Goal: Task Accomplishment & Management: Use online tool/utility

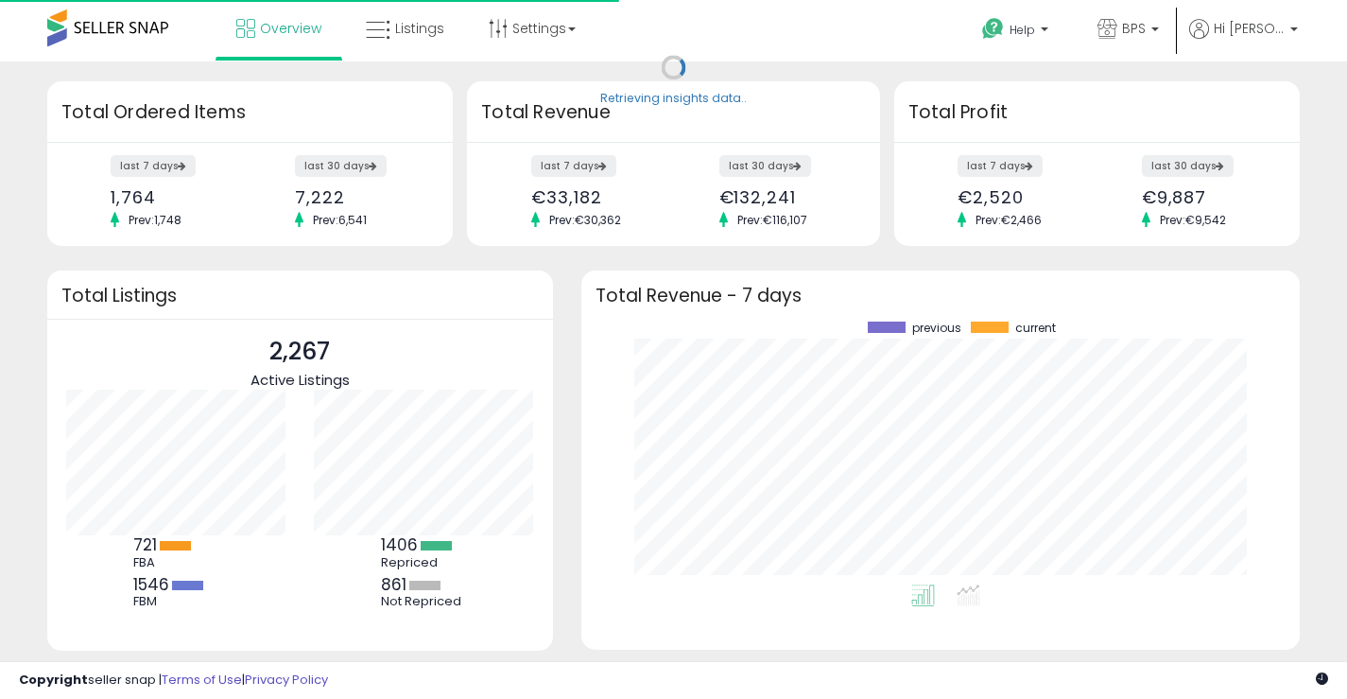
scroll to position [263, 682]
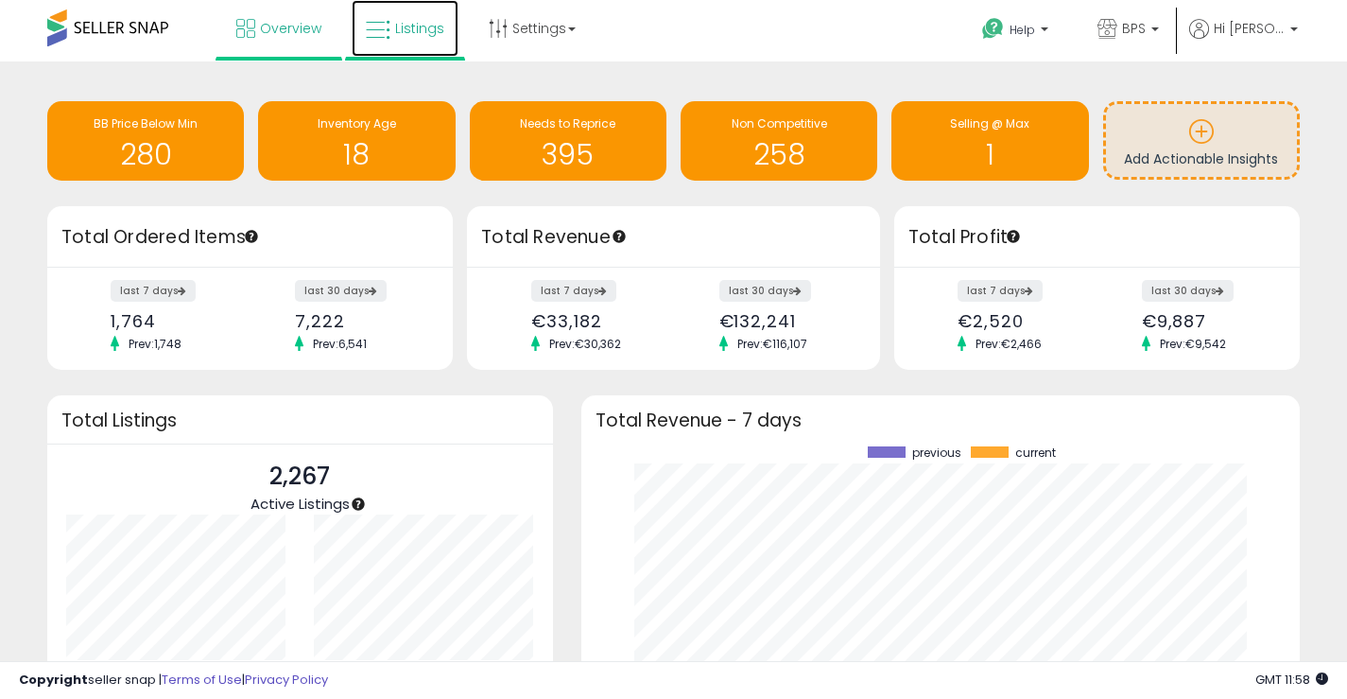
click at [389, 40] on icon at bounding box center [378, 30] width 25 height 25
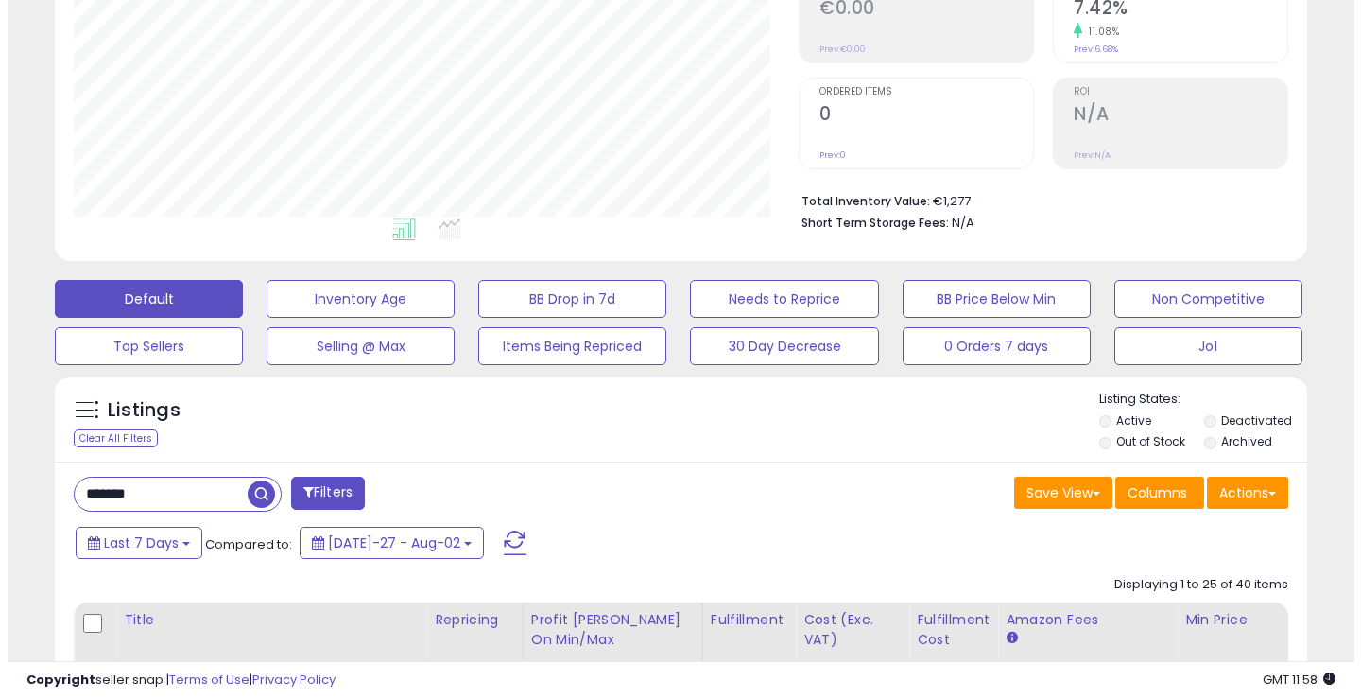
scroll to position [317, 0]
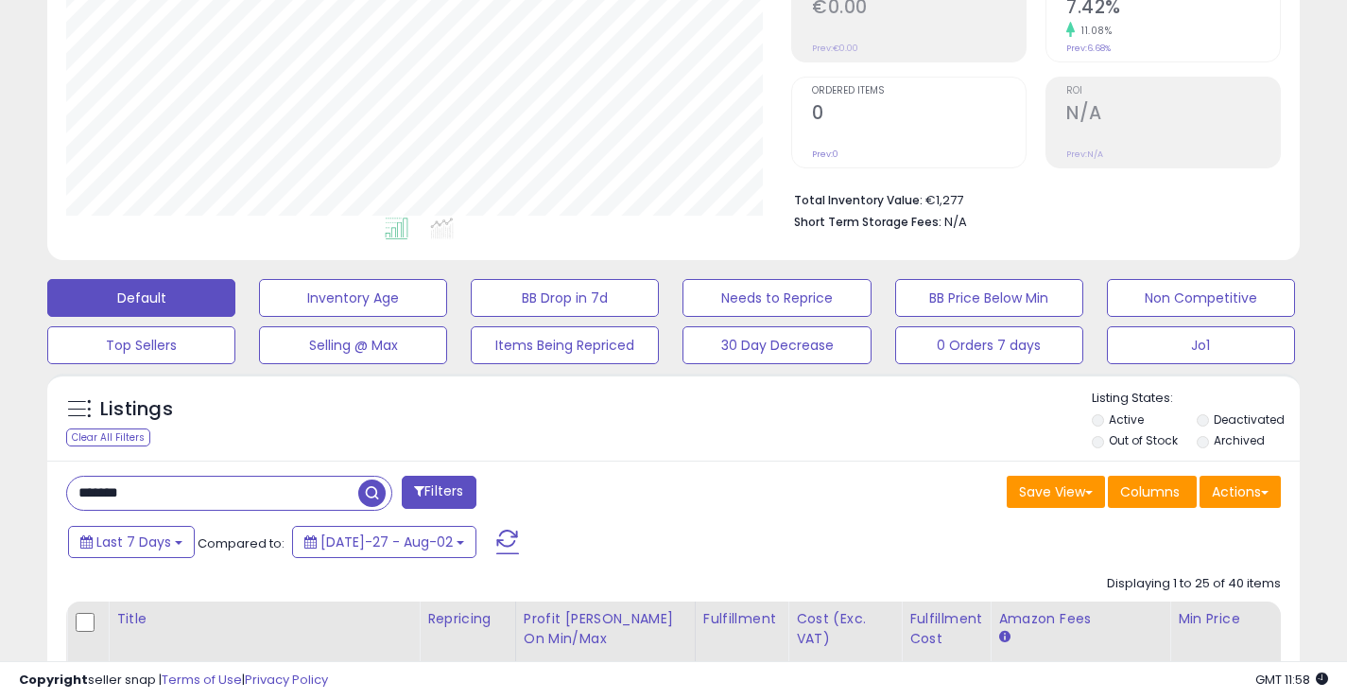
drag, startPoint x: 143, startPoint y: 500, endPoint x: 31, endPoint y: 488, distance: 112.2
type input "******"
click at [364, 497] on span "button" at bounding box center [371, 492] width 27 height 27
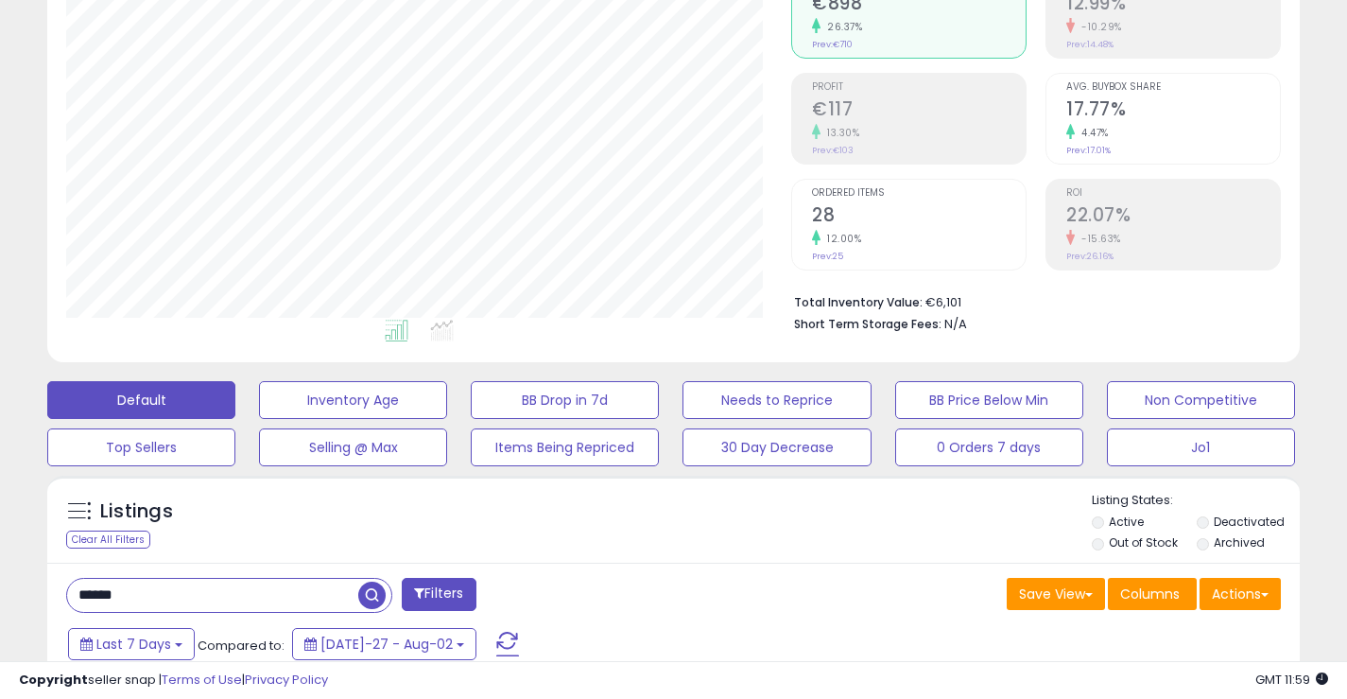
scroll to position [163, 0]
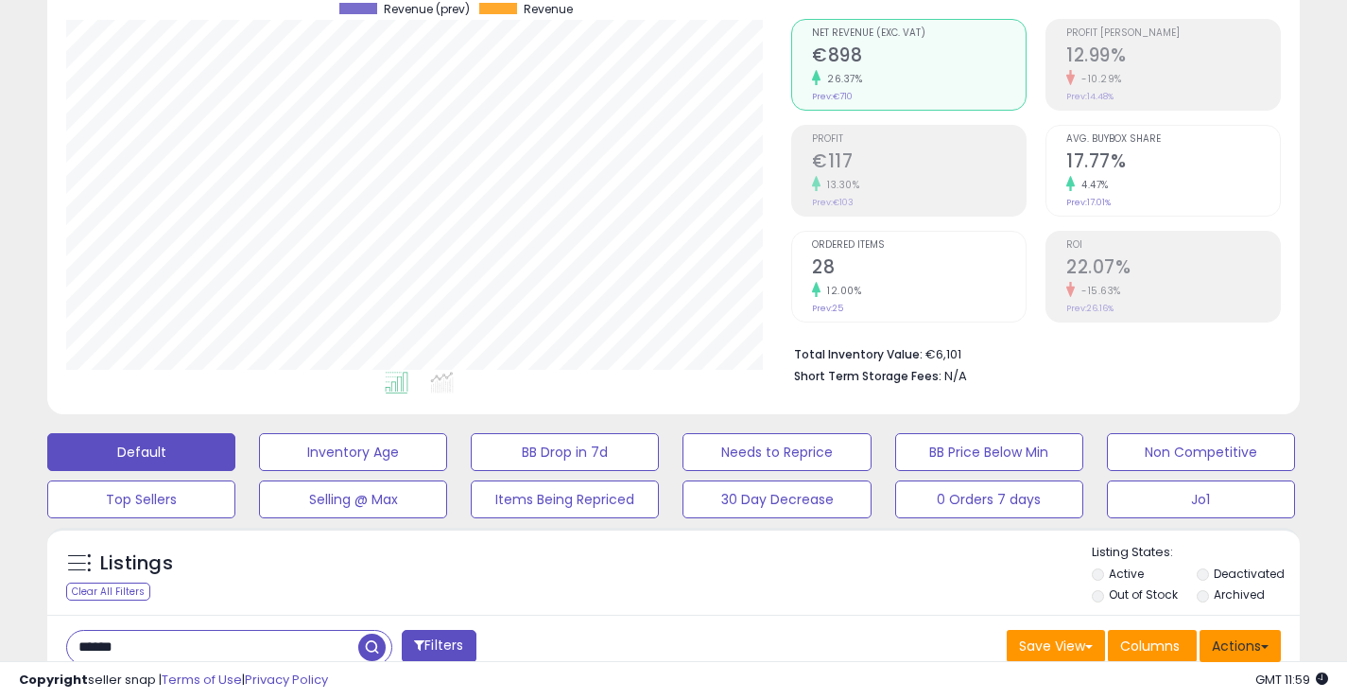
click at [1254, 642] on button "Actions" at bounding box center [1240, 646] width 81 height 32
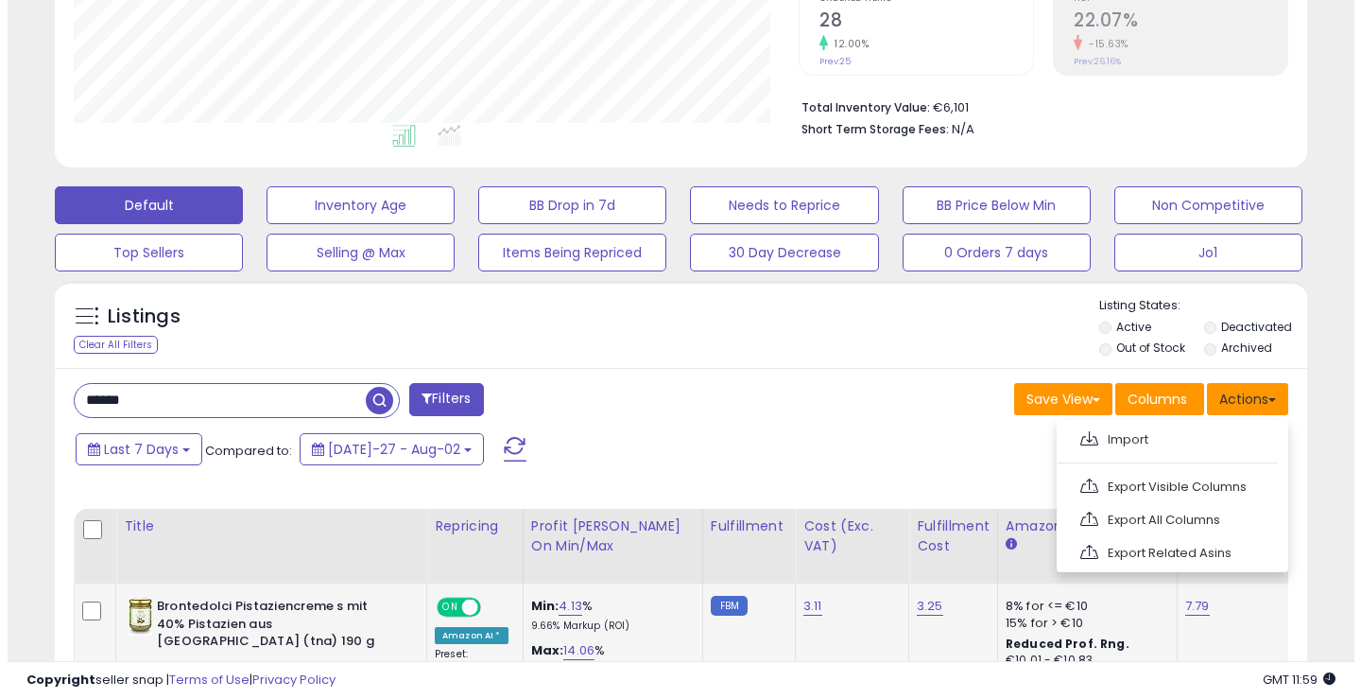
scroll to position [433, 0]
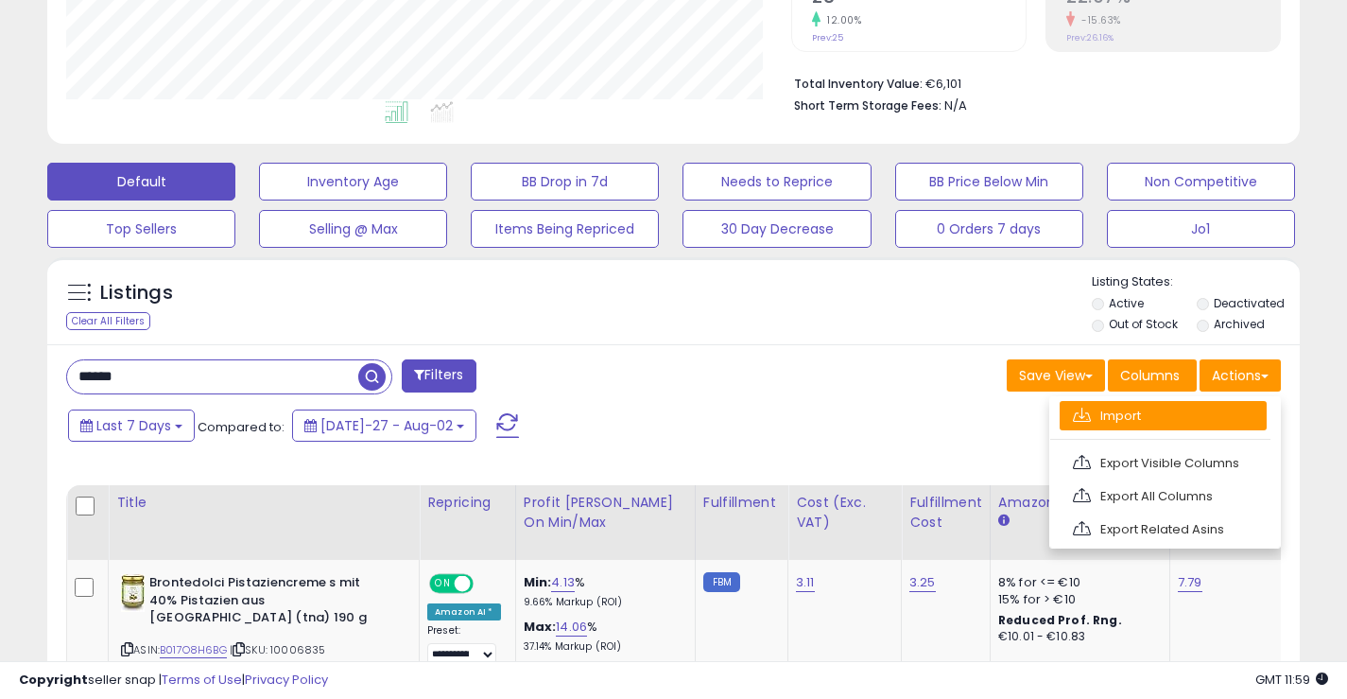
click at [1180, 414] on link "Import" at bounding box center [1163, 415] width 207 height 29
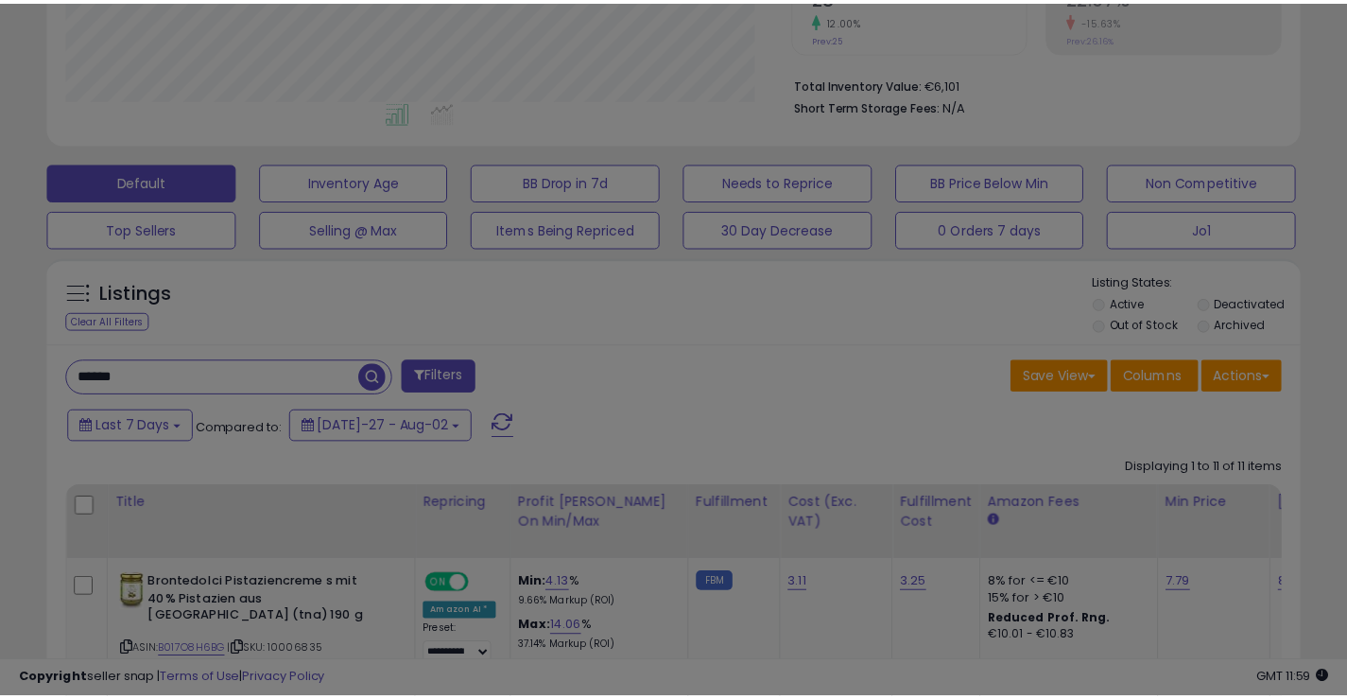
scroll to position [388, 734]
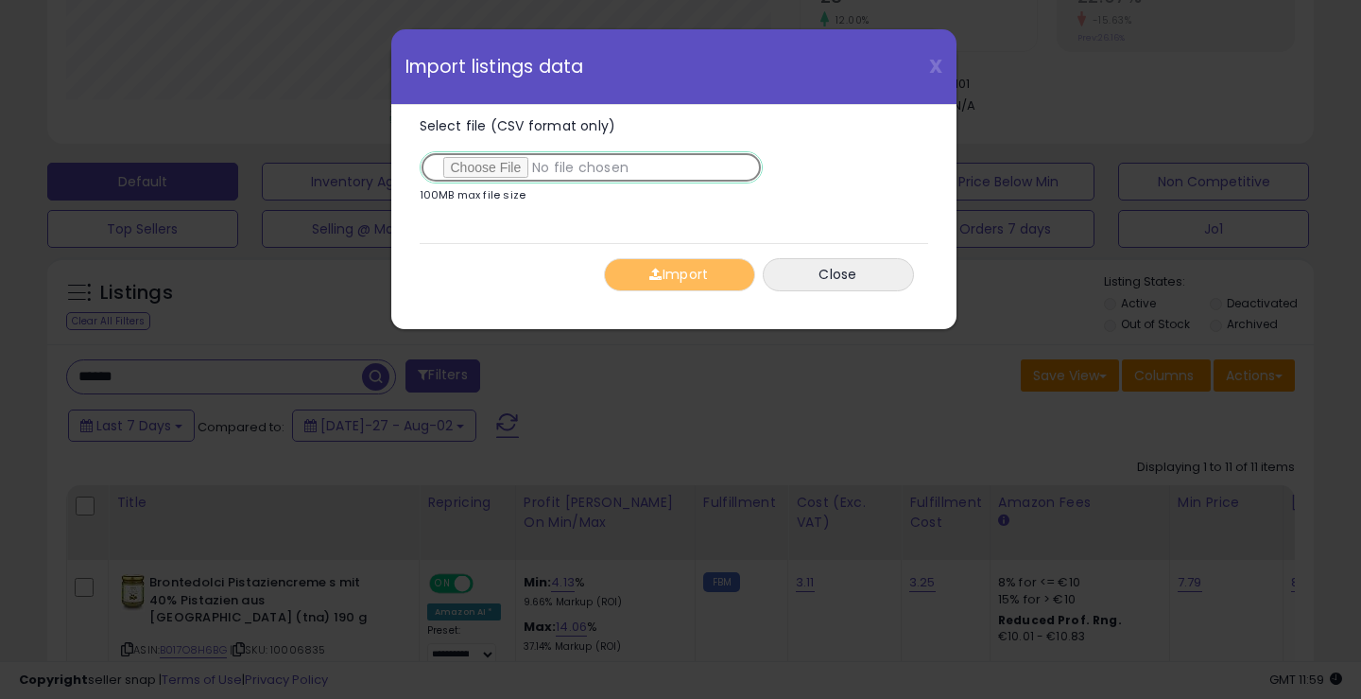
click at [524, 164] on input "Select file (CSV format only)" at bounding box center [591, 167] width 343 height 32
type input "**********"
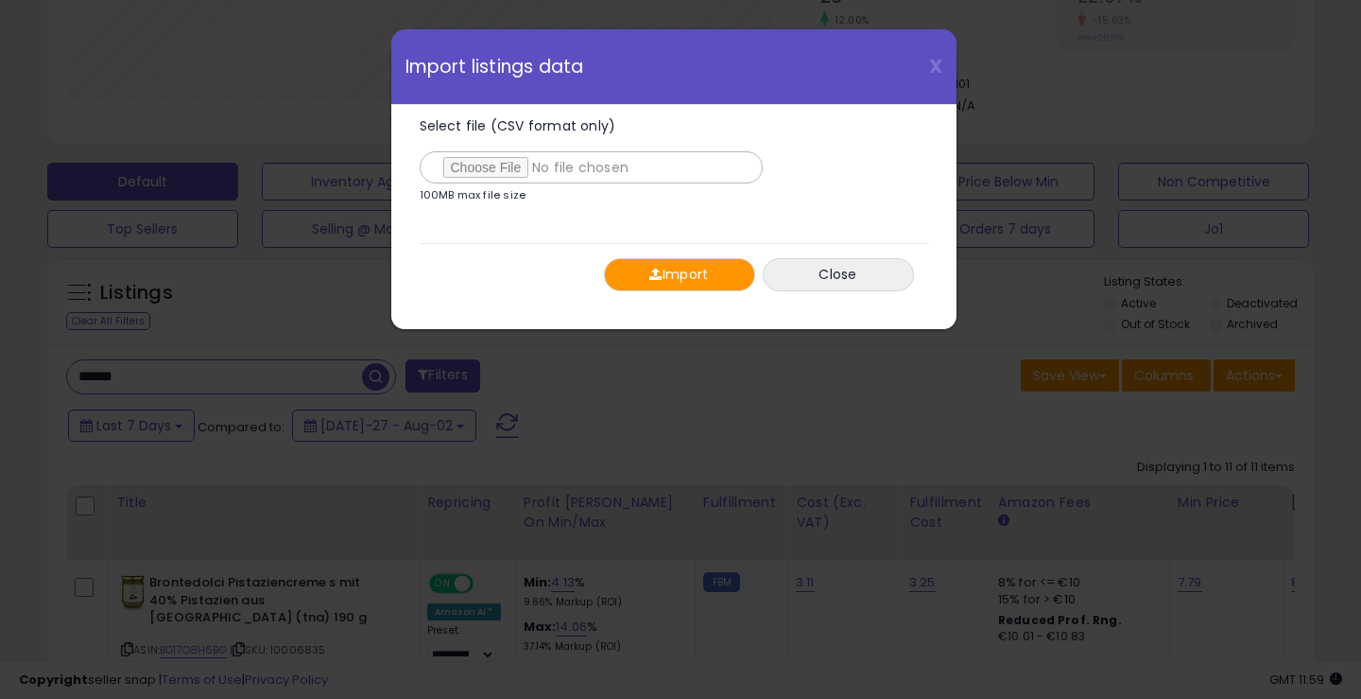
click at [699, 269] on button "Import" at bounding box center [679, 274] width 151 height 33
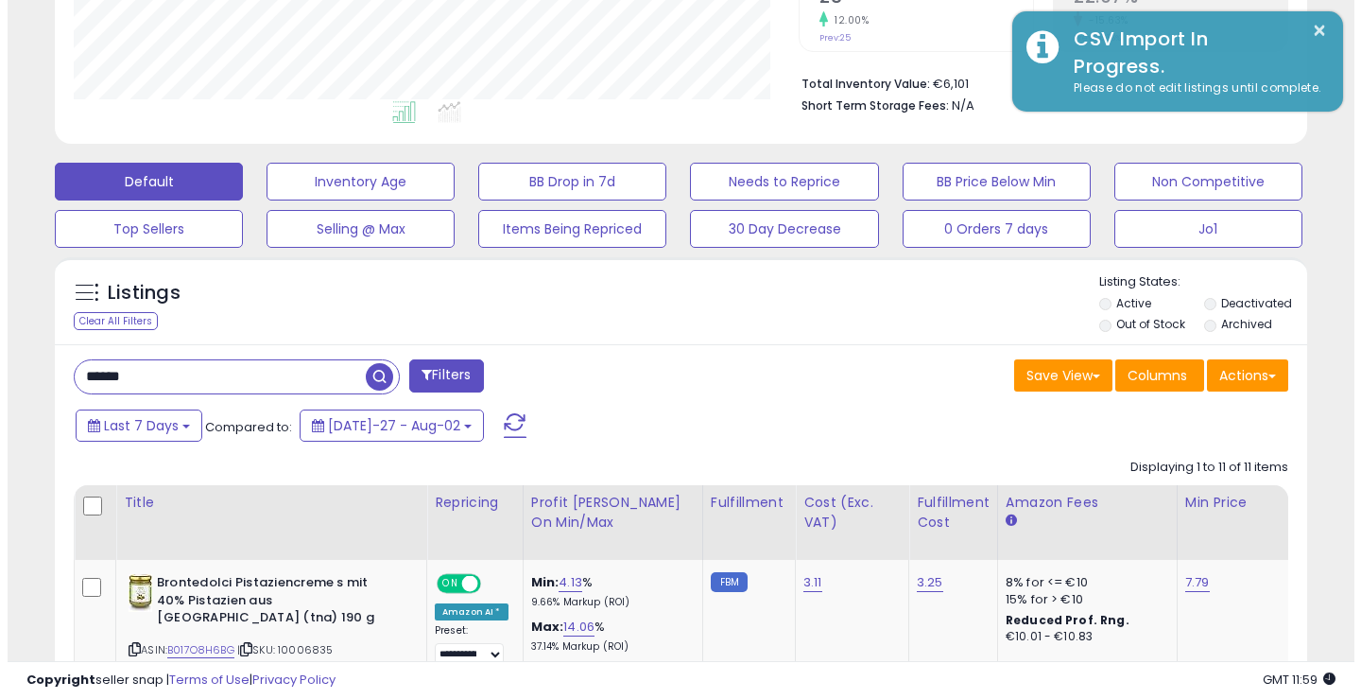
scroll to position [944894, 944556]
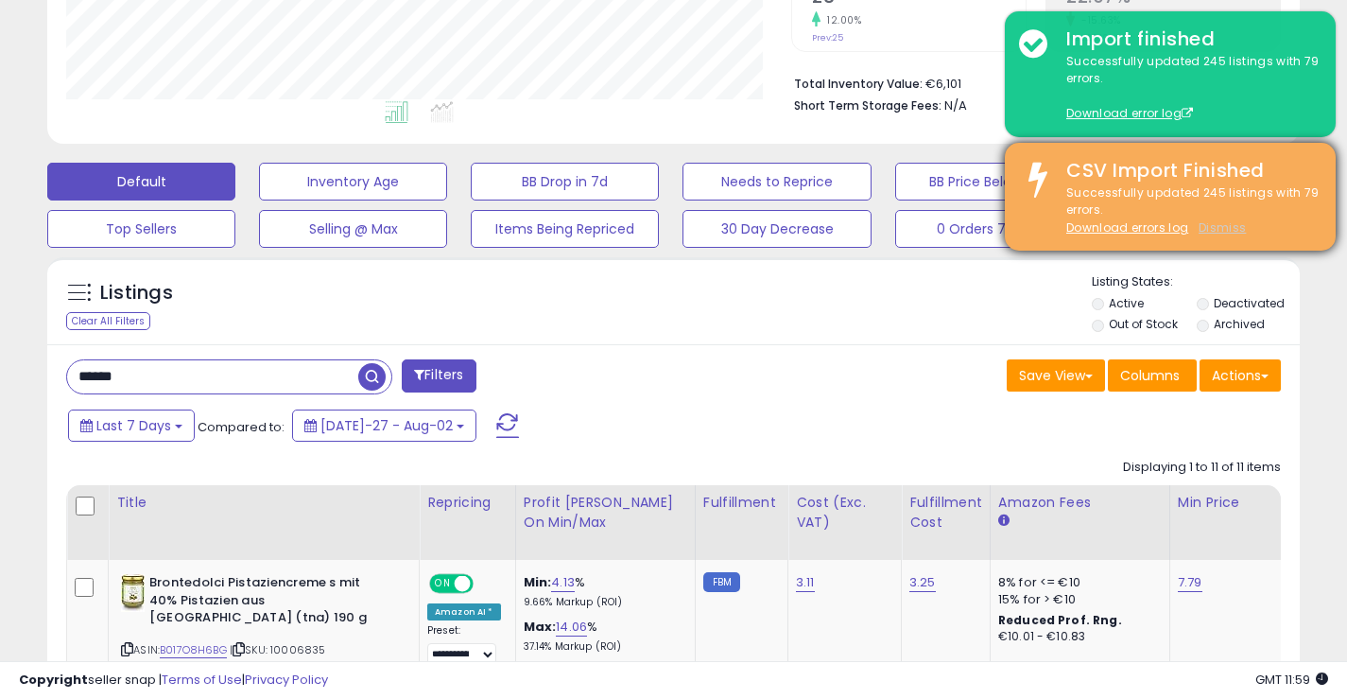
click at [1210, 225] on u "Dismiss" at bounding box center [1222, 227] width 47 height 16
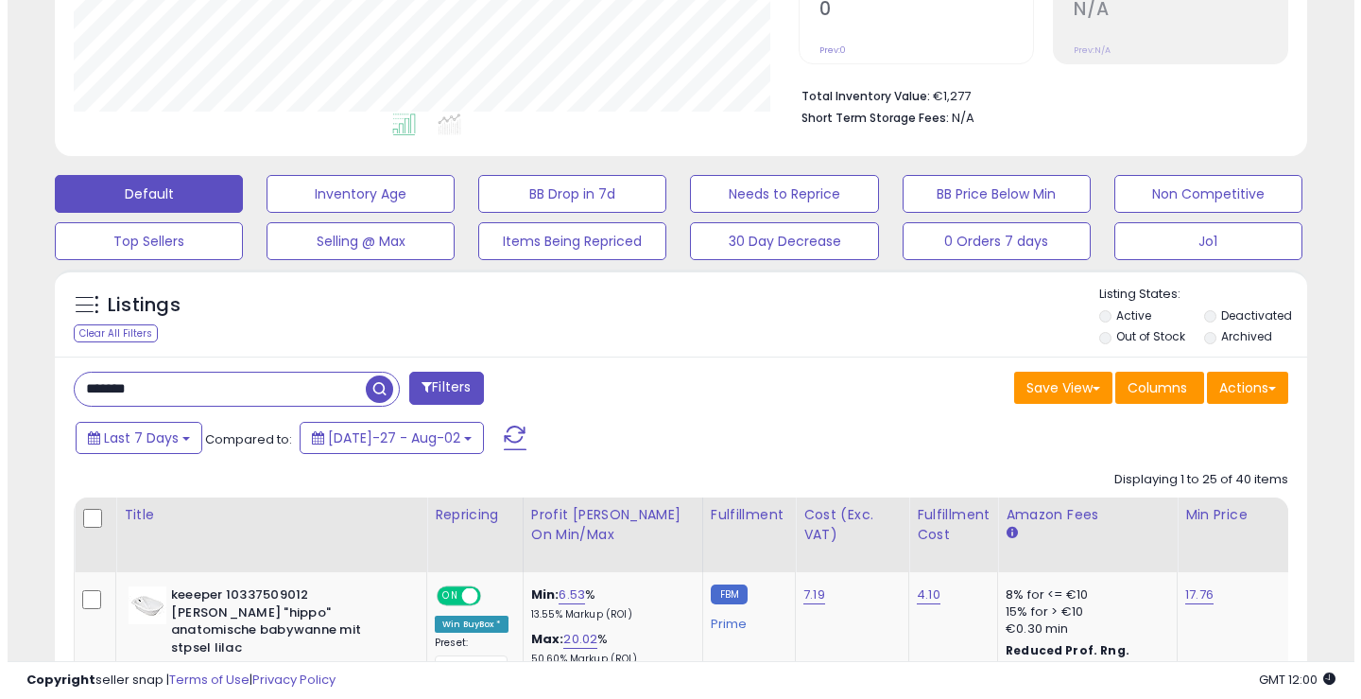
scroll to position [446, 0]
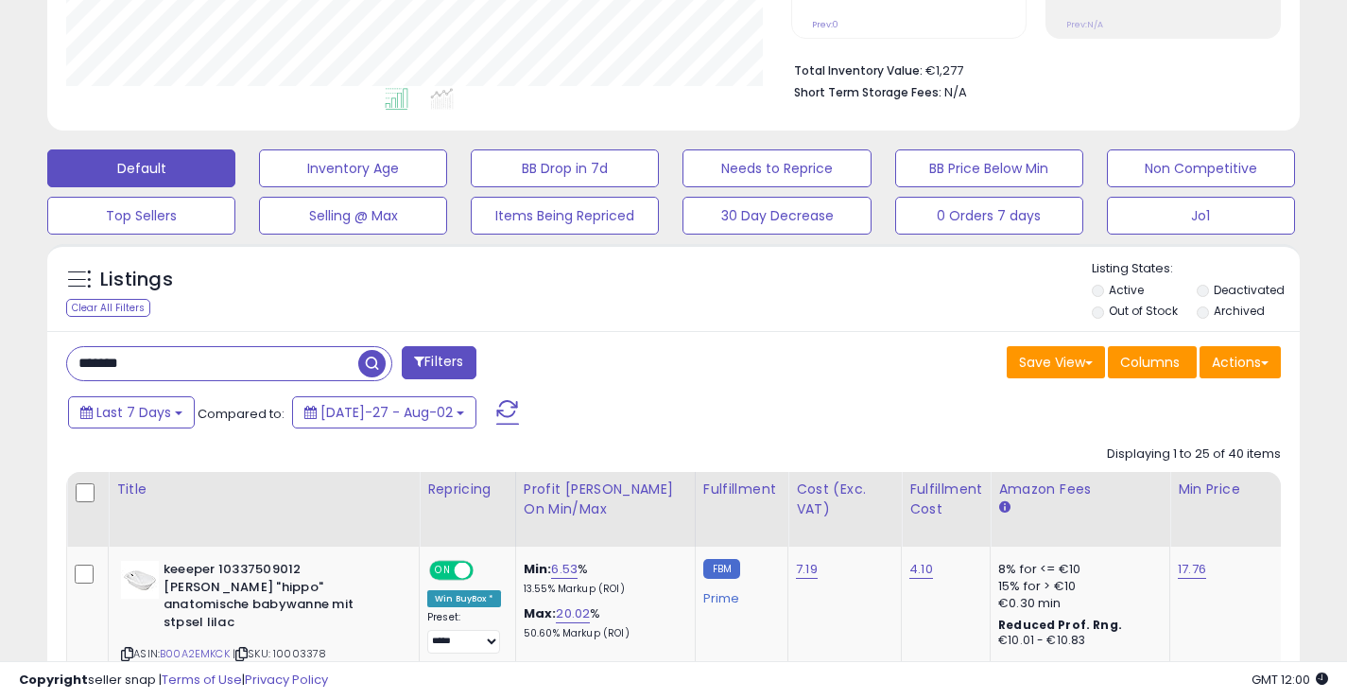
click at [371, 358] on span "button" at bounding box center [371, 363] width 27 height 27
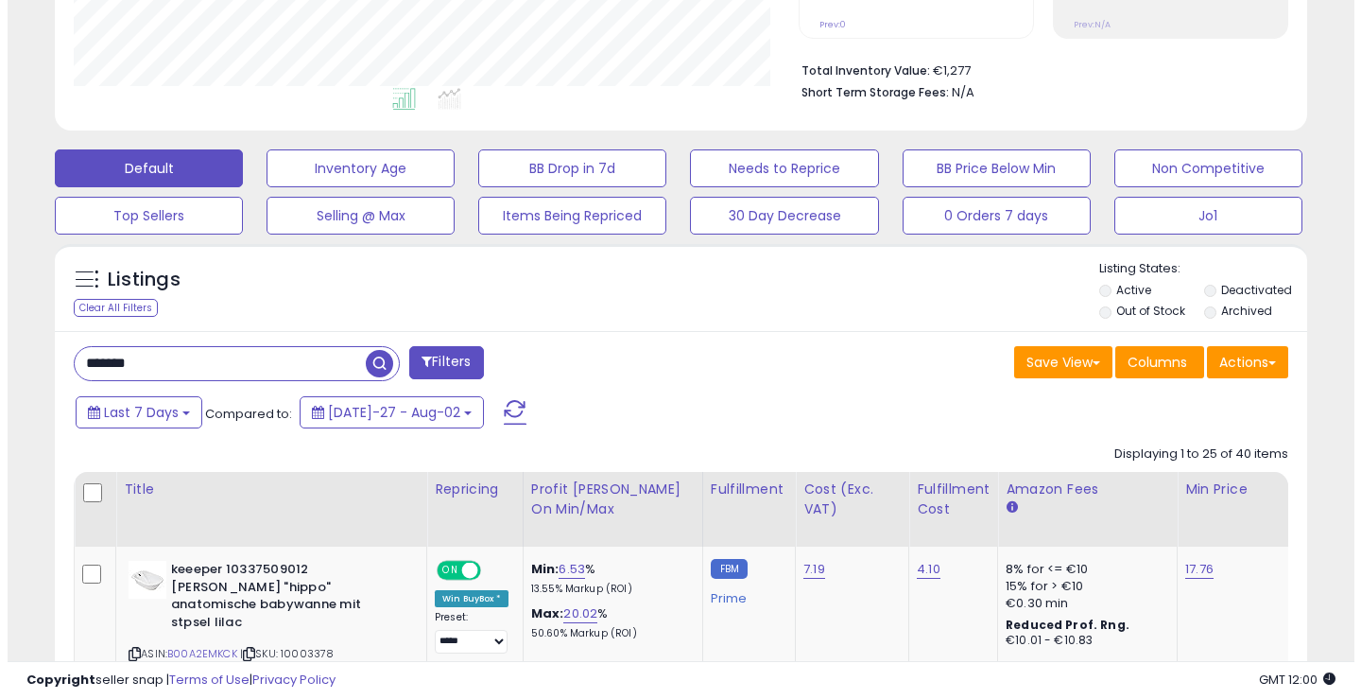
scroll to position [388, 725]
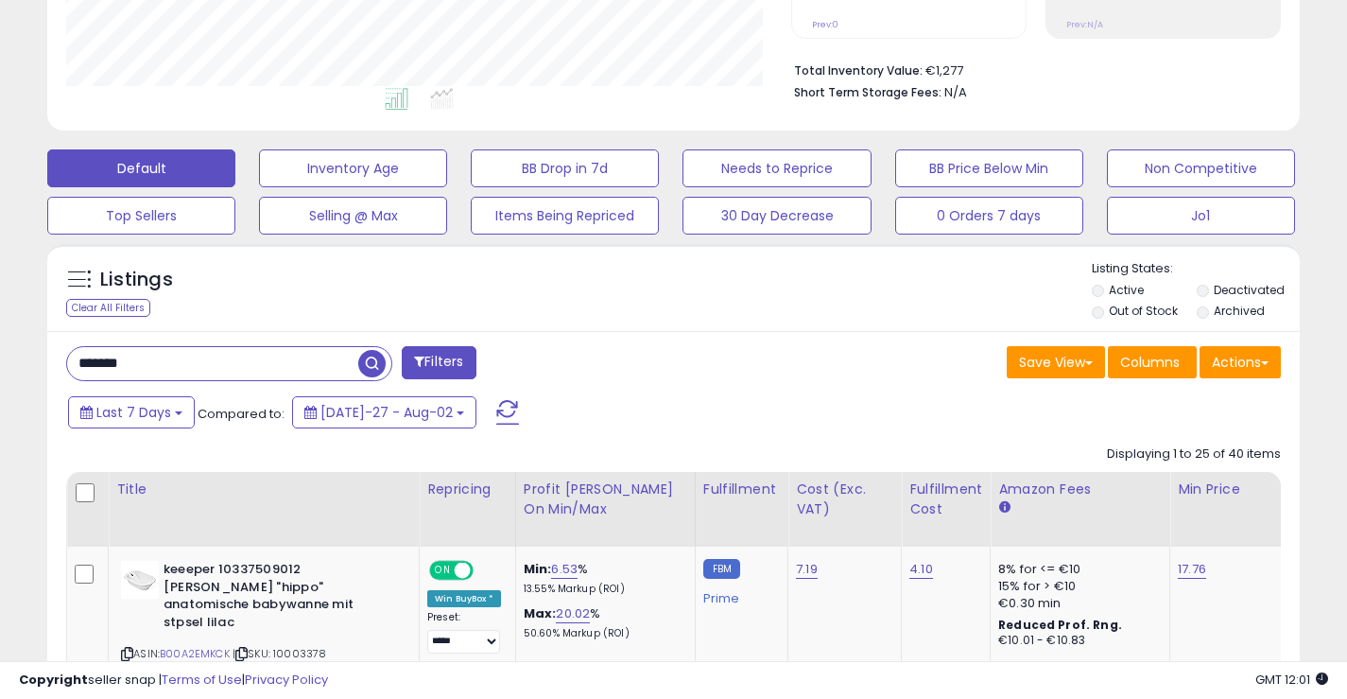
click at [378, 356] on span "button" at bounding box center [371, 363] width 27 height 27
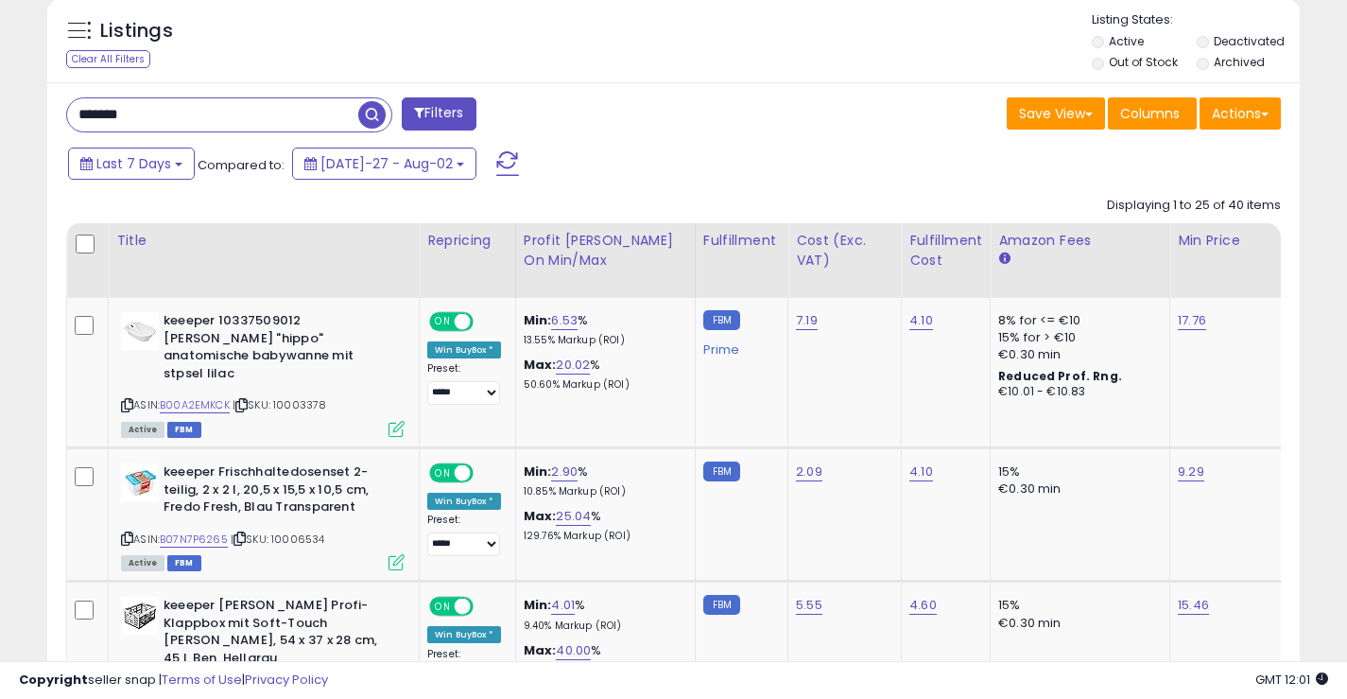
scroll to position [709, 0]
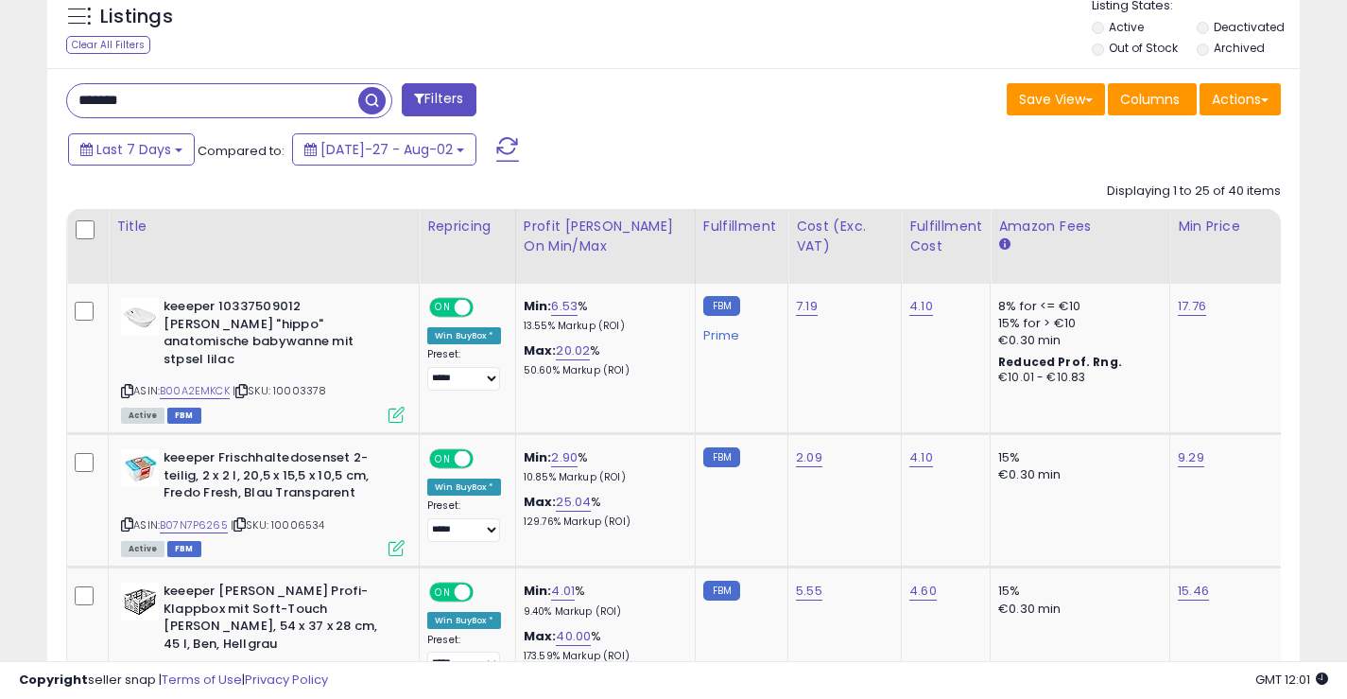
drag, startPoint x: 149, startPoint y: 105, endPoint x: 0, endPoint y: 99, distance: 149.5
type input "******"
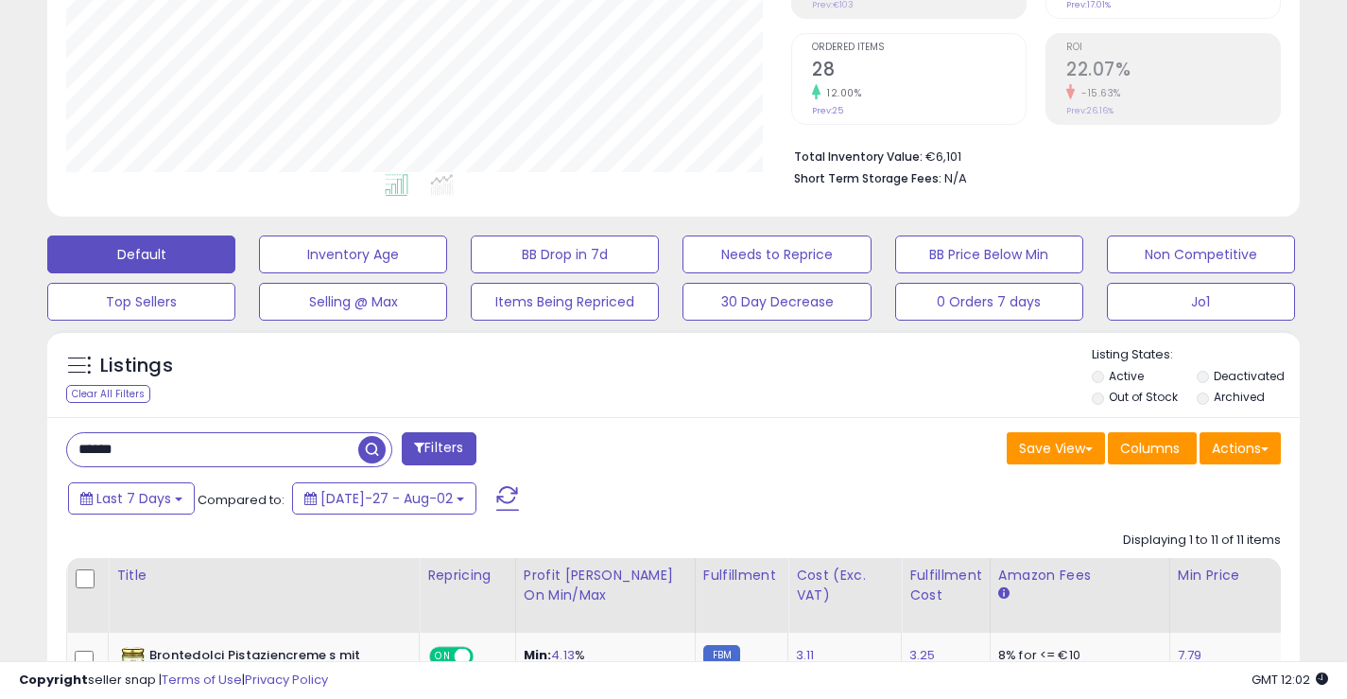
scroll to position [0, 0]
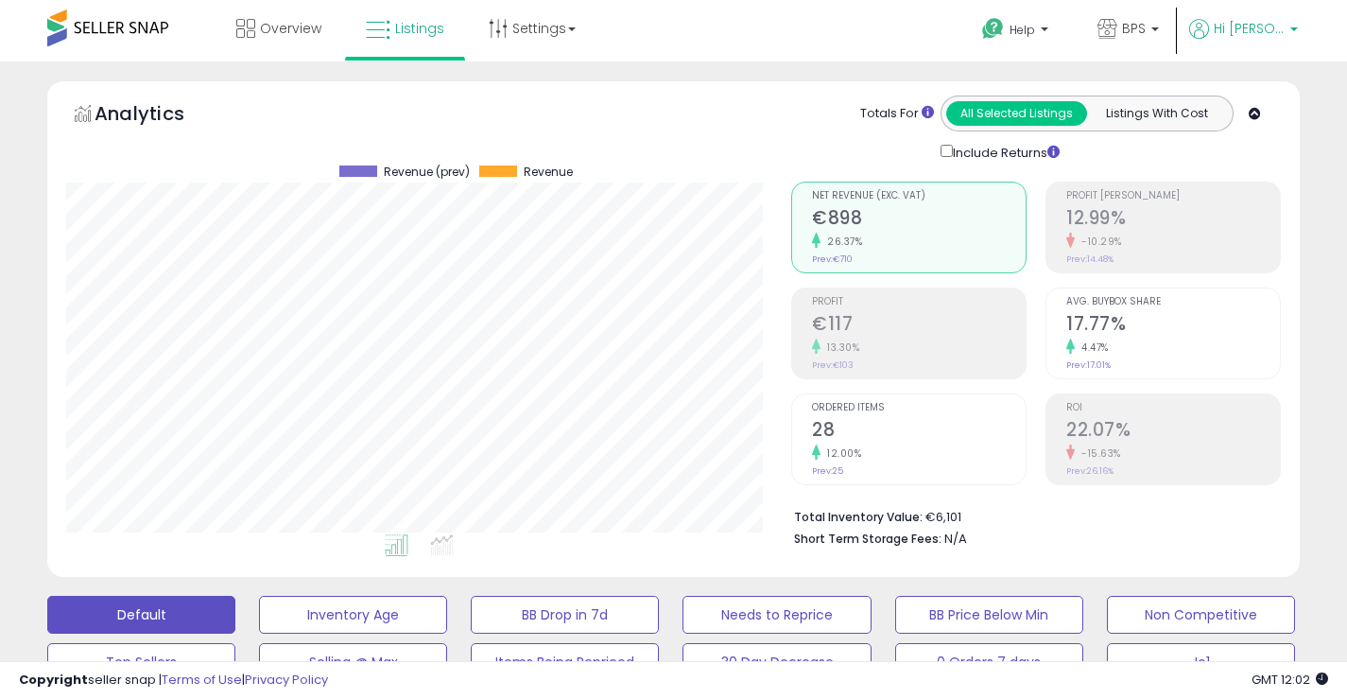
click at [1259, 35] on span "Hi [PERSON_NAME]" at bounding box center [1249, 28] width 71 height 19
click at [1256, 202] on link "Logout" at bounding box center [1256, 200] width 42 height 18
